Goal: Task Accomplishment & Management: Manage account settings

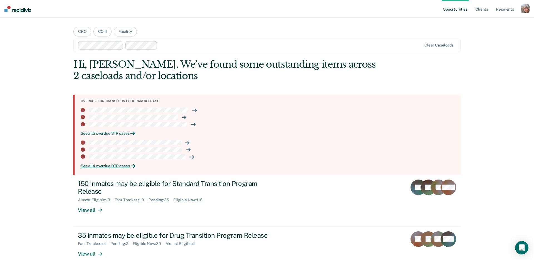
click at [523, 10] on div "button" at bounding box center [524, 8] width 9 height 9
click at [487, 23] on link "Profile" at bounding box center [502, 22] width 45 height 5
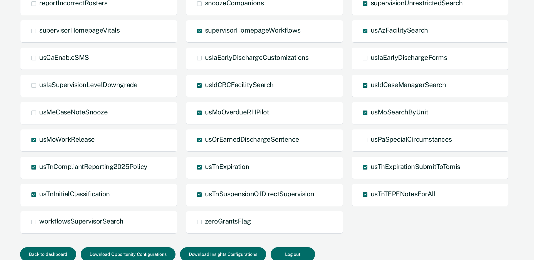
scroll to position [355, 0]
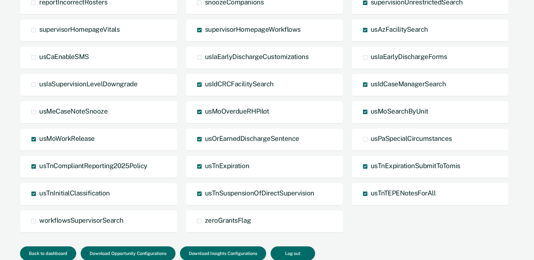
click at [395, 230] on div "TEST actionStrategies caseNoteSearch editCountyFields formRevertButton hideDeni…" at bounding box center [265, 46] width 491 height 381
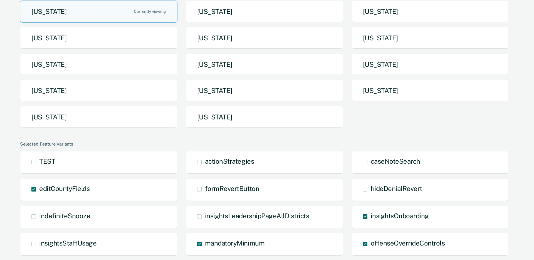
scroll to position [0, 0]
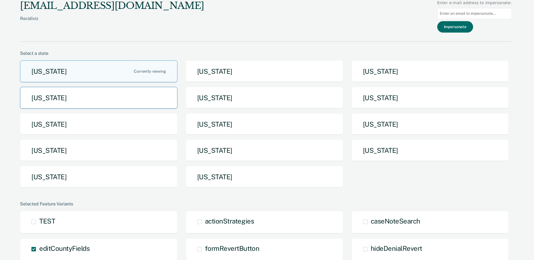
click at [104, 98] on button "[US_STATE]" at bounding box center [98, 98] width 157 height 22
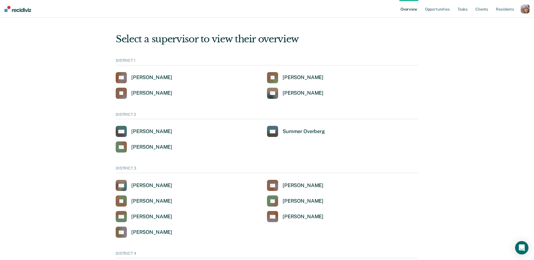
drag, startPoint x: 487, startPoint y: 45, endPoint x: 469, endPoint y: 19, distance: 31.2
click at [465, 9] on link "Tasks" at bounding box center [462, 9] width 12 height 18
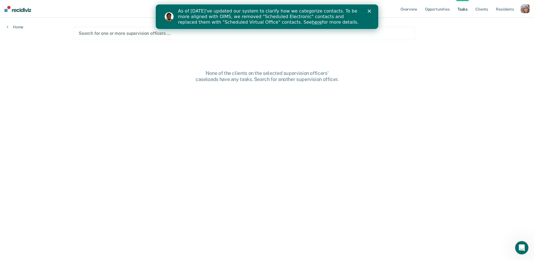
click at [368, 12] on polygon "Close" at bounding box center [368, 10] width 3 height 3
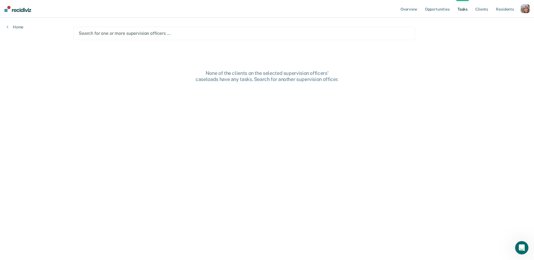
drag, startPoint x: 161, startPoint y: 34, endPoint x: 139, endPoint y: 34, distance: 22.5
click at [160, 34] on div at bounding box center [244, 33] width 331 height 6
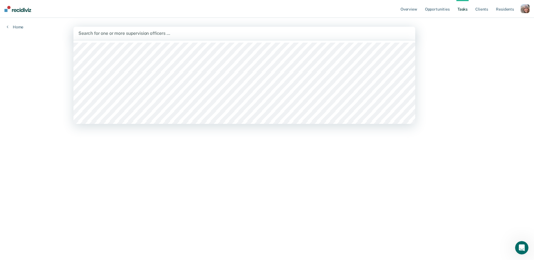
paste input "[PERSON_NAME]"
type input "[PERSON_NAME]"
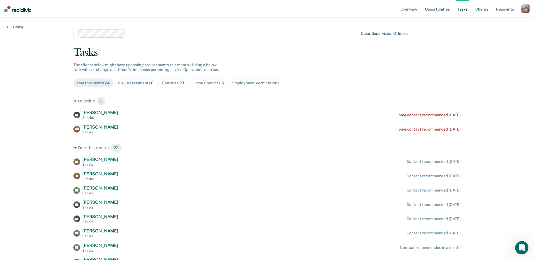
click at [135, 69] on span "The clients below might have upcoming requirements this month. Hiding a below t…" at bounding box center [145, 67] width 145 height 9
click at [134, 84] on div "Risk Assessments 0" at bounding box center [136, 83] width 36 height 5
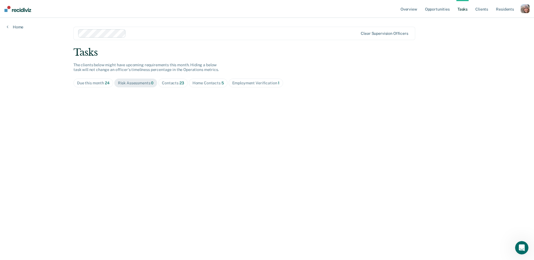
click at [525, 9] on div "button" at bounding box center [524, 8] width 9 height 9
click at [481, 22] on link "Profile" at bounding box center [500, 22] width 47 height 5
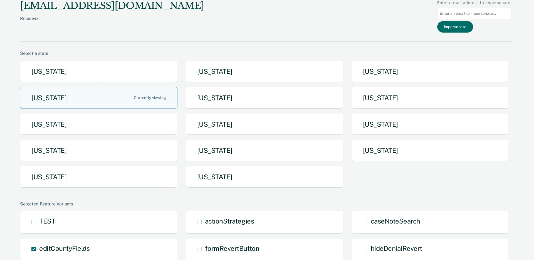
click at [477, 13] on input at bounding box center [474, 13] width 74 height 11
paste input "[PERSON_NAME][DEMOGRAPHIC_DATA][PERSON_NAME][DOMAIN_NAME]"
type input "[PERSON_NAME][DEMOGRAPHIC_DATA][PERSON_NAME][DOMAIN_NAME]"
click at [459, 26] on button "Impersonate" at bounding box center [455, 26] width 36 height 11
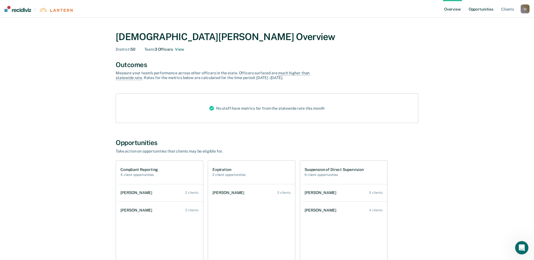
click at [479, 10] on link "Opportunities" at bounding box center [480, 9] width 27 height 18
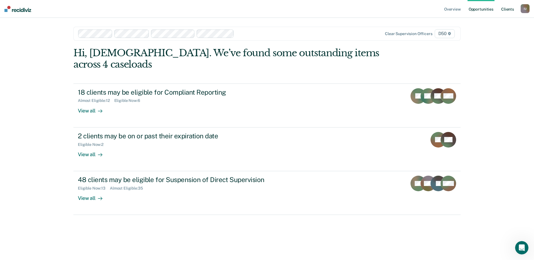
click at [507, 9] on link "Client s" at bounding box center [507, 9] width 15 height 18
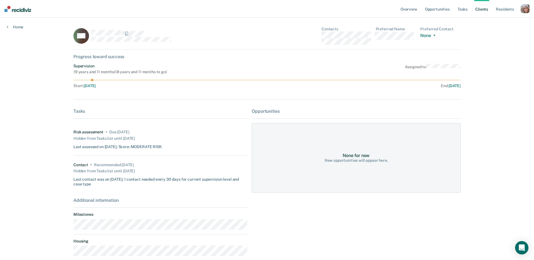
click at [76, 164] on div "Contact" at bounding box center [80, 164] width 15 height 5
click at [83, 135] on div "Hidden from Tasks list until 9/23/25" at bounding box center [103, 138] width 61 height 8
drag, startPoint x: 75, startPoint y: 132, endPoint x: 126, endPoint y: 133, distance: 51.4
click at [126, 133] on div "Risk assessment • Due 14 years ago" at bounding box center [101, 131] width 56 height 5
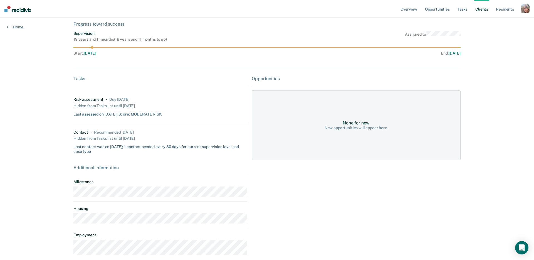
scroll to position [61, 0]
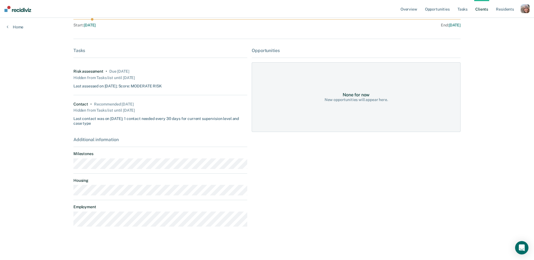
click at [36, 100] on div "Overview Opportunities Tasks Client s Resident s Profile How it works Go to Sys…" at bounding box center [267, 99] width 534 height 320
